Goal: Complete application form

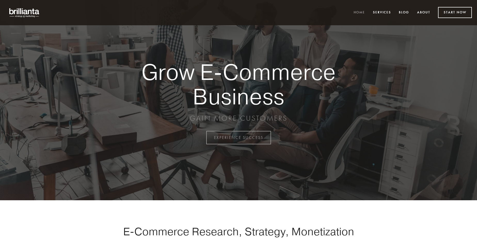
scroll to position [1352, 0]
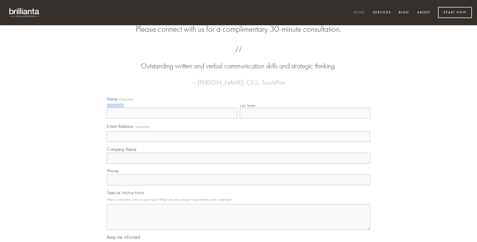
type input "[PERSON_NAME]"
click at [305, 119] on input "Last Name" at bounding box center [305, 113] width 130 height 11
type input "[PERSON_NAME]"
click at [238, 142] on input "Email Address (required)" at bounding box center [238, 136] width 263 height 11
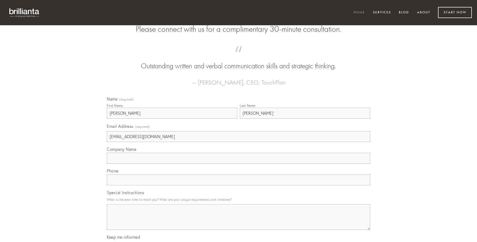
type input "[EMAIL_ADDRESS][DOMAIN_NAME]"
click at [238, 164] on input "Company Name" at bounding box center [238, 158] width 263 height 11
type input "blanditiis"
click at [238, 185] on input "text" at bounding box center [238, 180] width 263 height 11
click at [238, 222] on textarea "Special Instructions" at bounding box center [238, 217] width 263 height 26
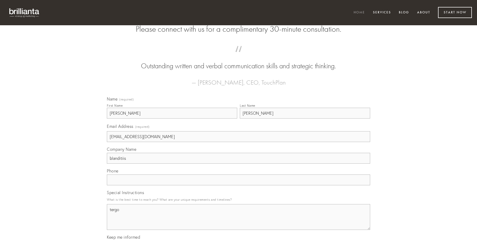
type textarea "tergo"
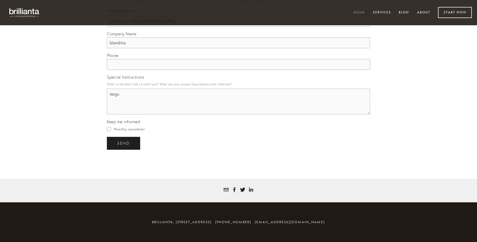
click at [124, 143] on span "send" at bounding box center [123, 143] width 13 height 5
